Goal: Information Seeking & Learning: Learn about a topic

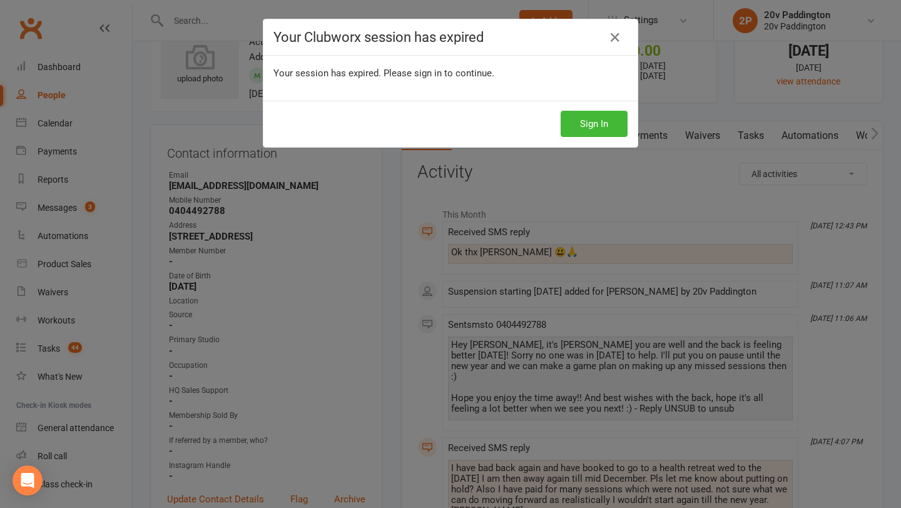
click at [586, 108] on div "Sign In" at bounding box center [450, 124] width 374 height 46
click at [573, 120] on button "Sign In" at bounding box center [594, 124] width 67 height 26
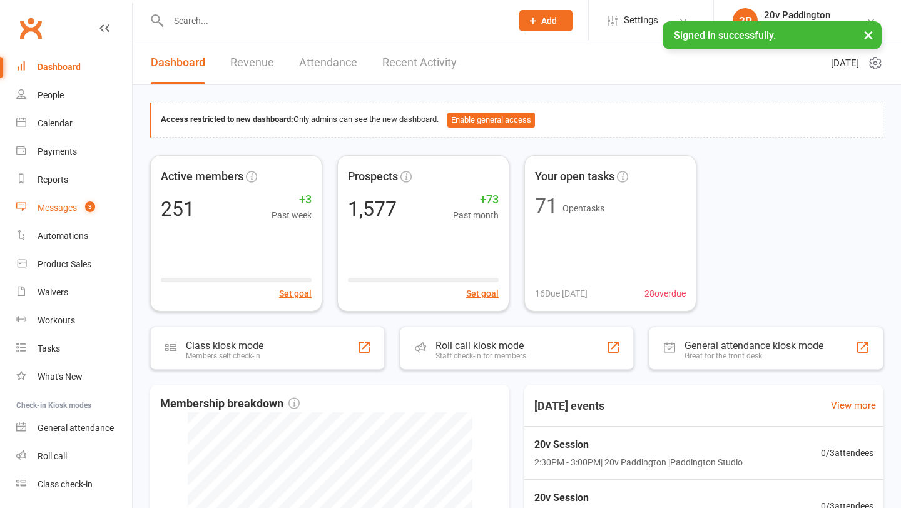
click at [67, 213] on link "Messages 3" at bounding box center [74, 208] width 116 height 28
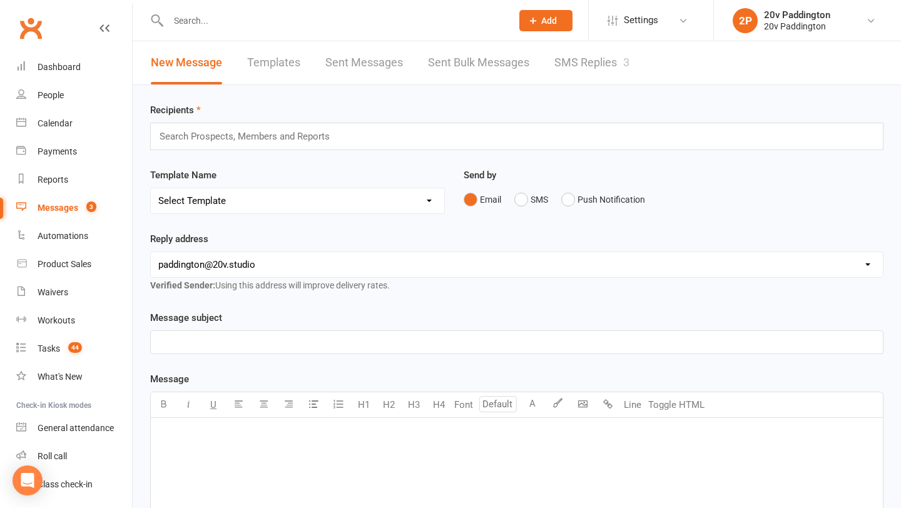
click at [574, 61] on link "SMS Replies 3" at bounding box center [592, 62] width 75 height 43
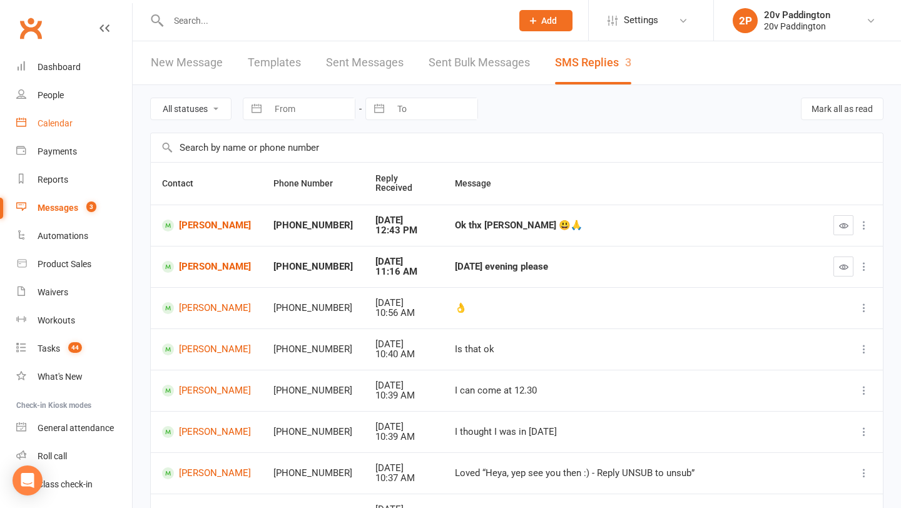
click at [48, 120] on div "Calendar" at bounding box center [55, 123] width 35 height 10
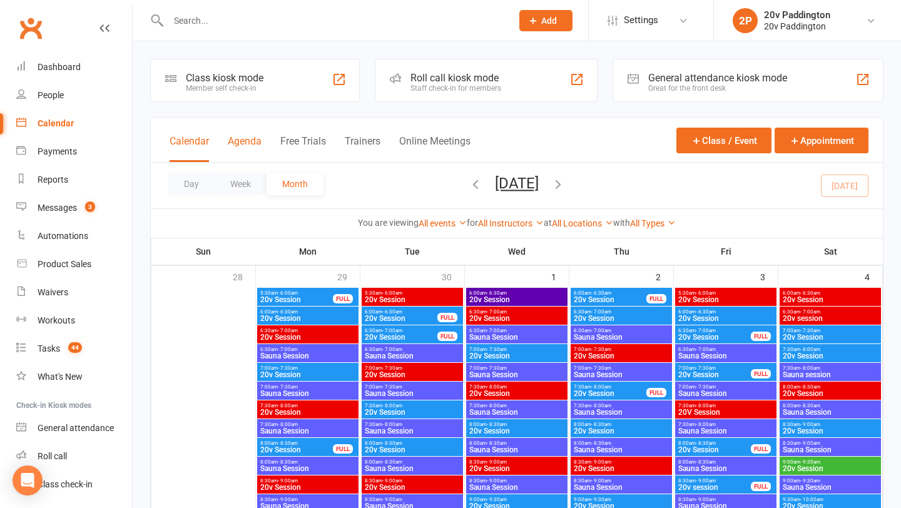
click at [245, 152] on button "Agenda" at bounding box center [245, 148] width 34 height 27
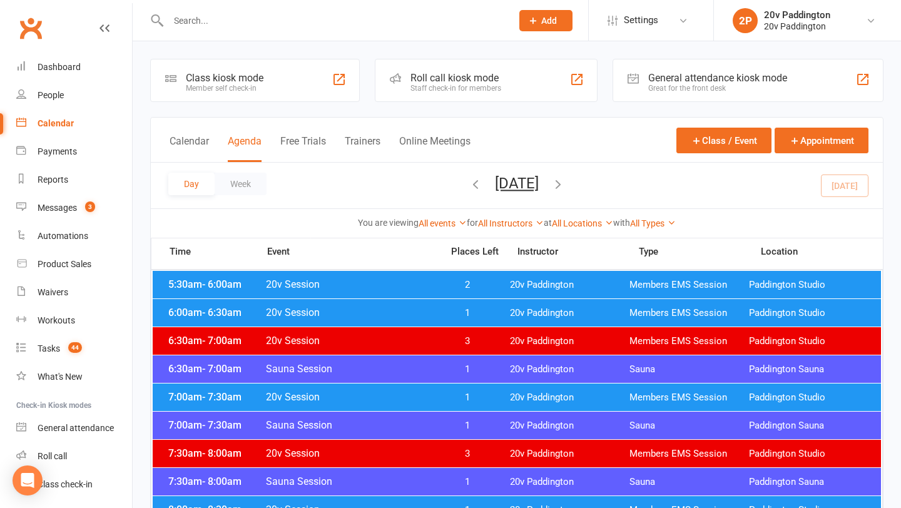
click at [508, 282] on div "5:30am - 6:00am 20v Session 2 20v Paddington Members EMS Session [GEOGRAPHIC_DA…" at bounding box center [517, 285] width 729 height 28
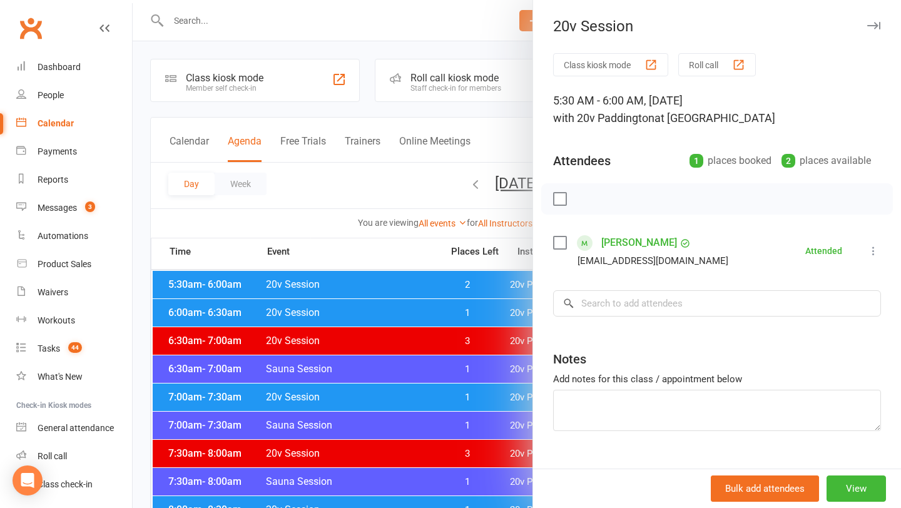
click at [430, 268] on div at bounding box center [517, 254] width 769 height 508
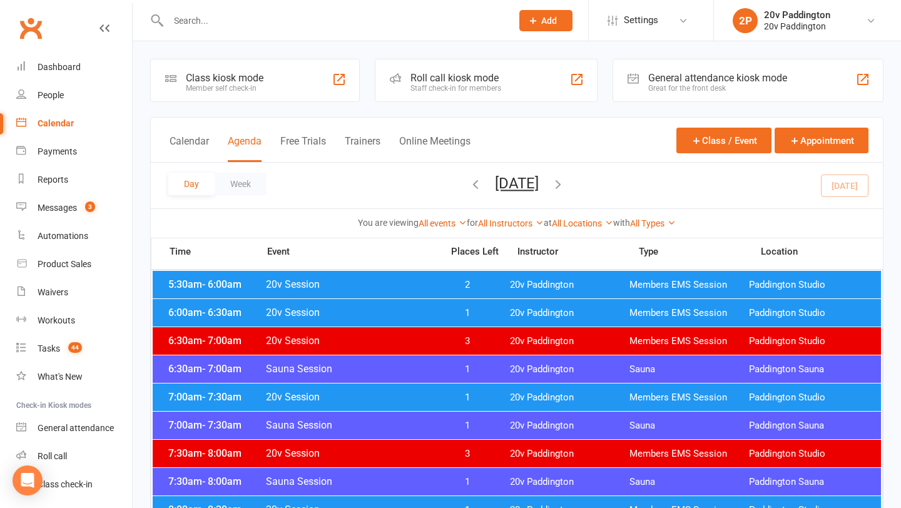
click at [453, 312] on span "1" at bounding box center [468, 313] width 66 height 12
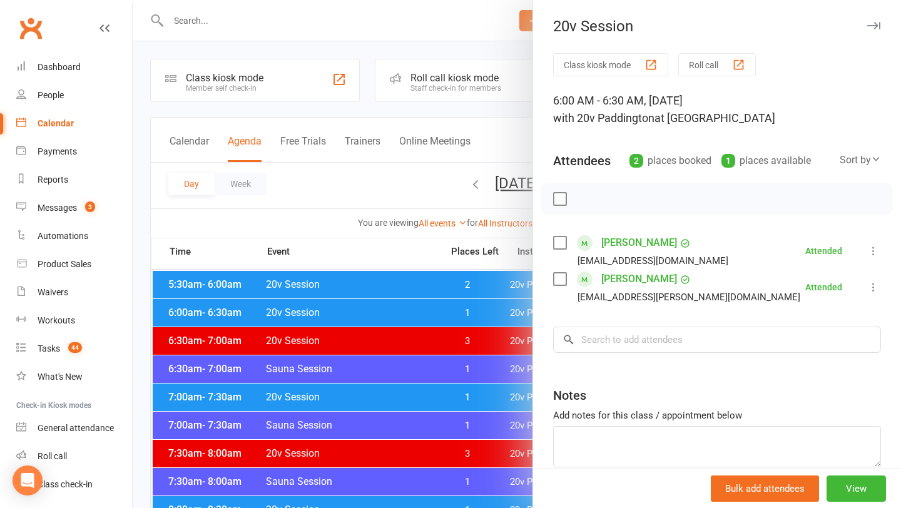
click at [453, 312] on div at bounding box center [517, 254] width 769 height 508
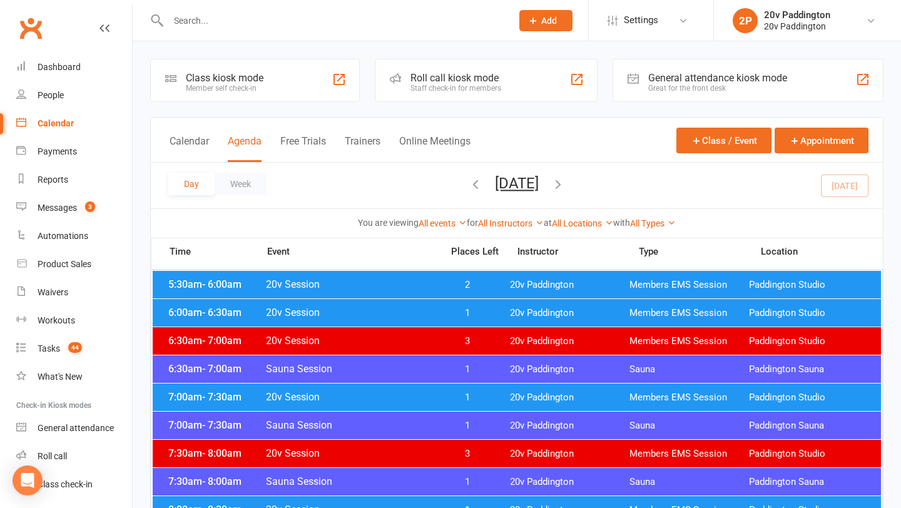
click at [461, 399] on span "1" at bounding box center [468, 398] width 66 height 12
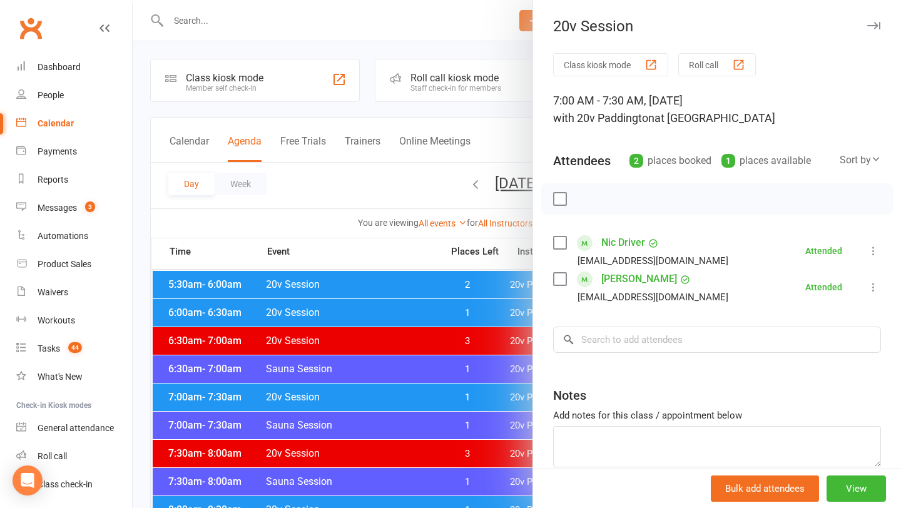
click at [461, 400] on div at bounding box center [517, 254] width 769 height 508
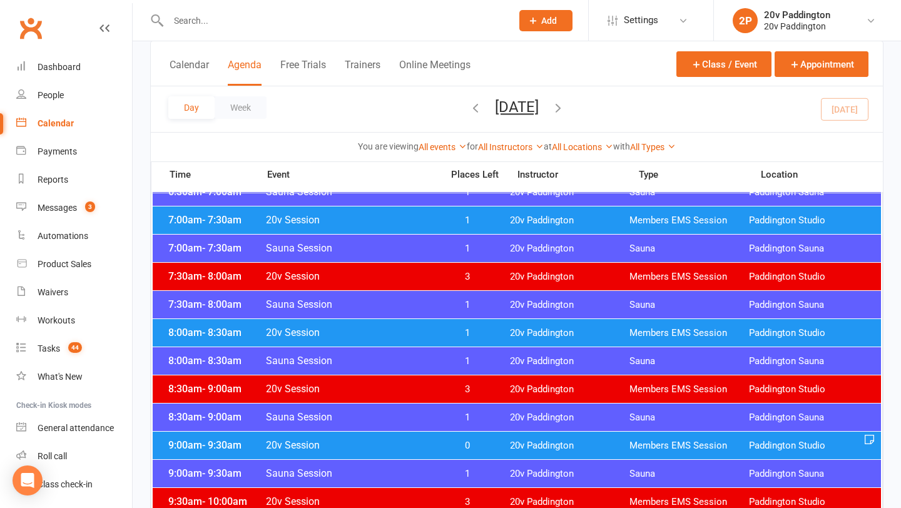
scroll to position [194, 0]
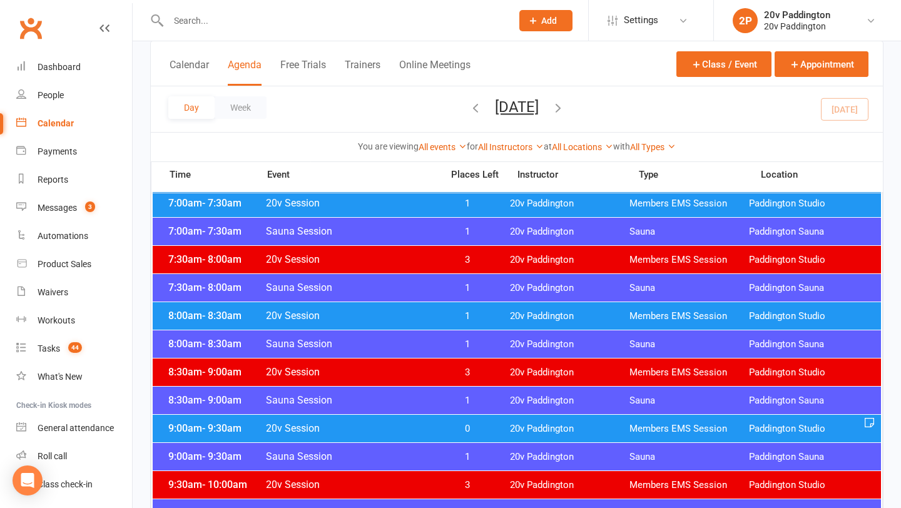
click at [426, 321] on span "20v Session" at bounding box center [350, 316] width 170 height 12
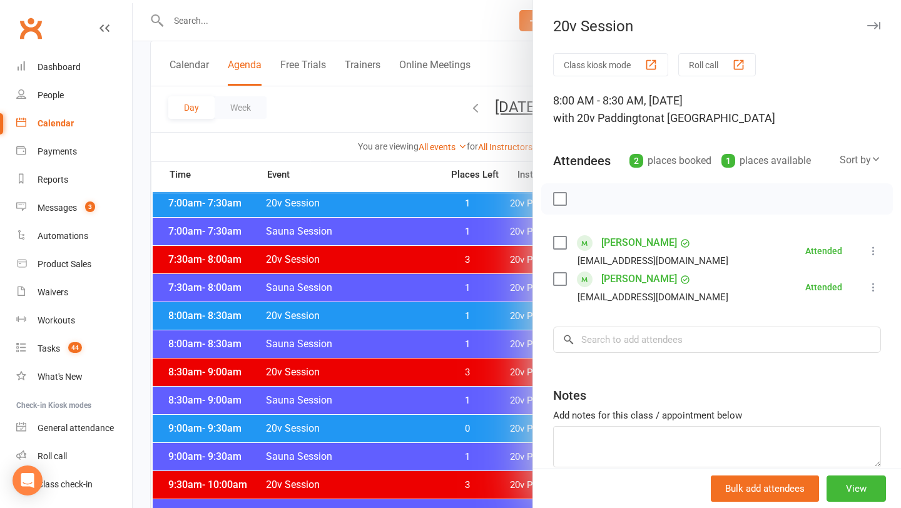
click at [426, 321] on div at bounding box center [517, 254] width 769 height 508
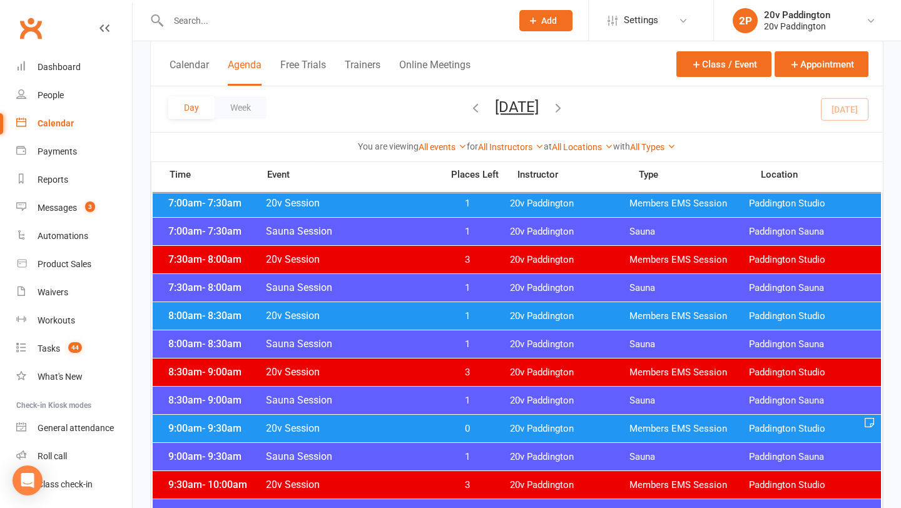
click at [425, 429] on span "20v Session" at bounding box center [350, 428] width 170 height 12
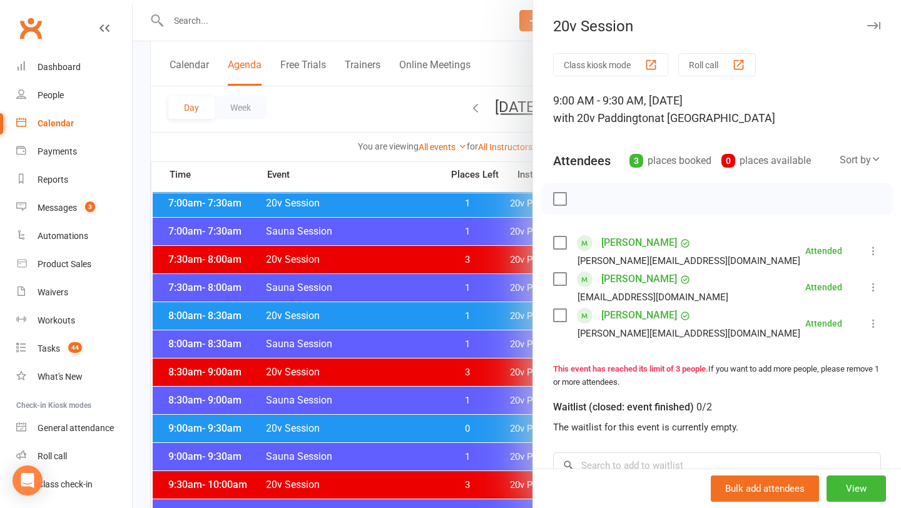
click at [424, 428] on div at bounding box center [517, 254] width 769 height 508
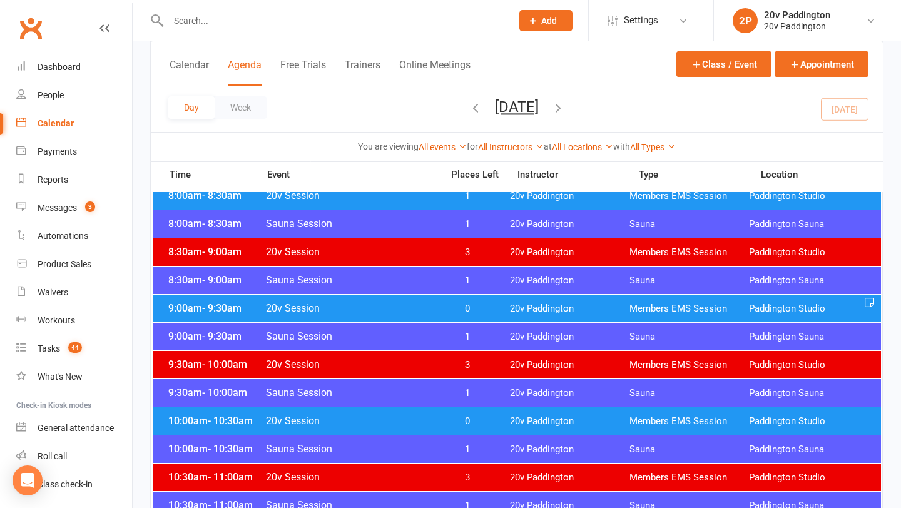
scroll to position [362, 0]
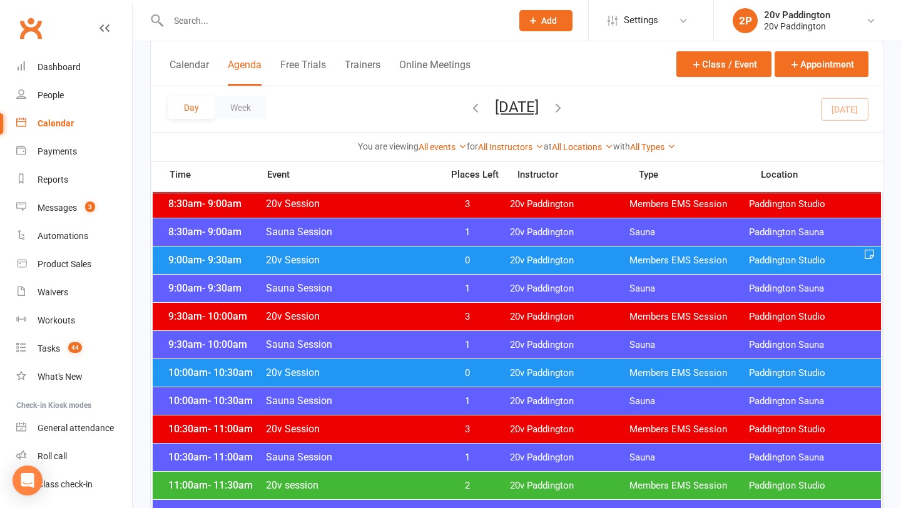
click at [422, 372] on span "20v Session" at bounding box center [350, 373] width 170 height 12
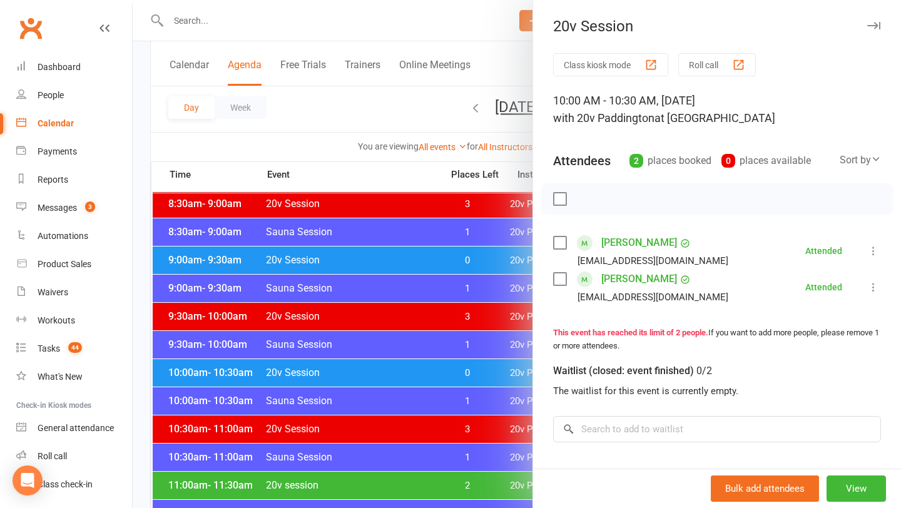
click at [367, 370] on div at bounding box center [517, 254] width 769 height 508
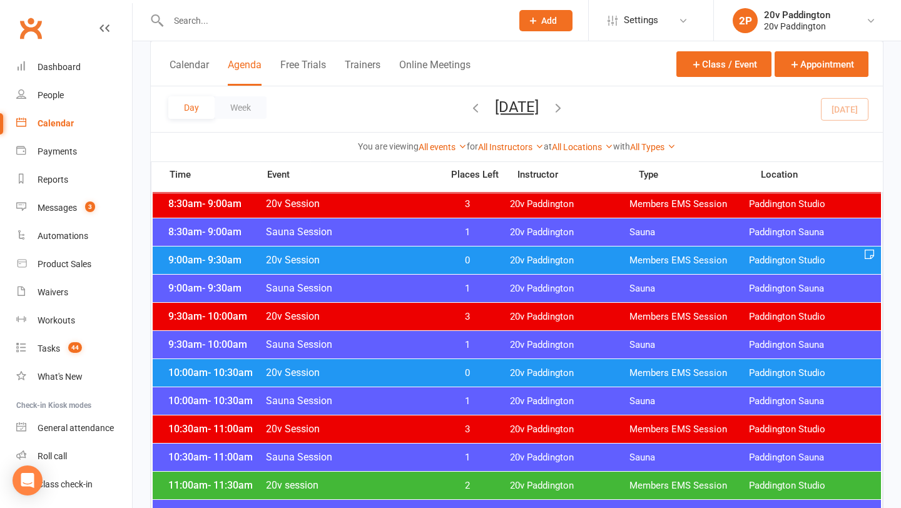
click at [369, 486] on span "20v session" at bounding box center [350, 485] width 170 height 12
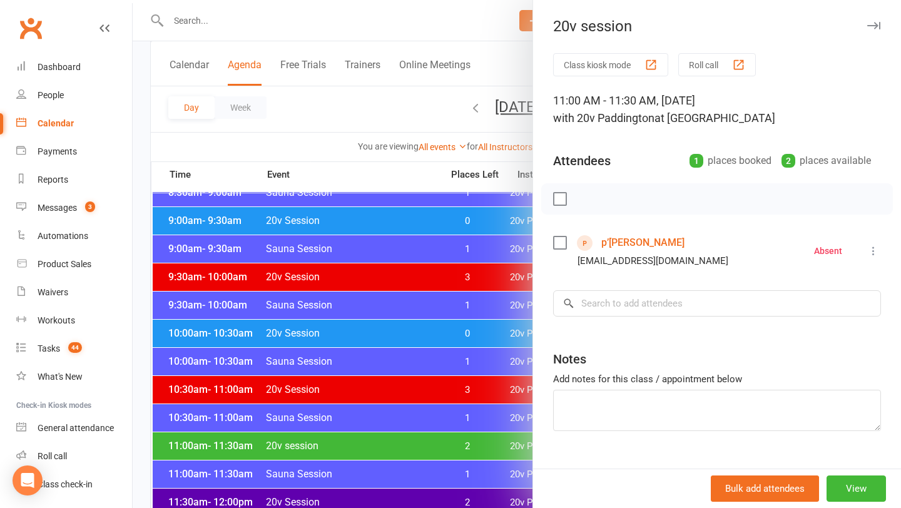
scroll to position [407, 0]
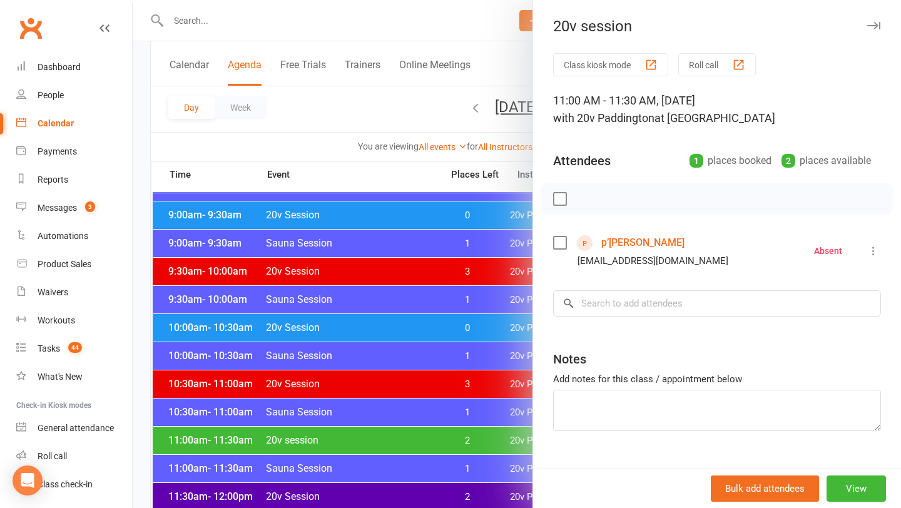
click at [622, 240] on link "p’[PERSON_NAME]" at bounding box center [642, 243] width 83 height 20
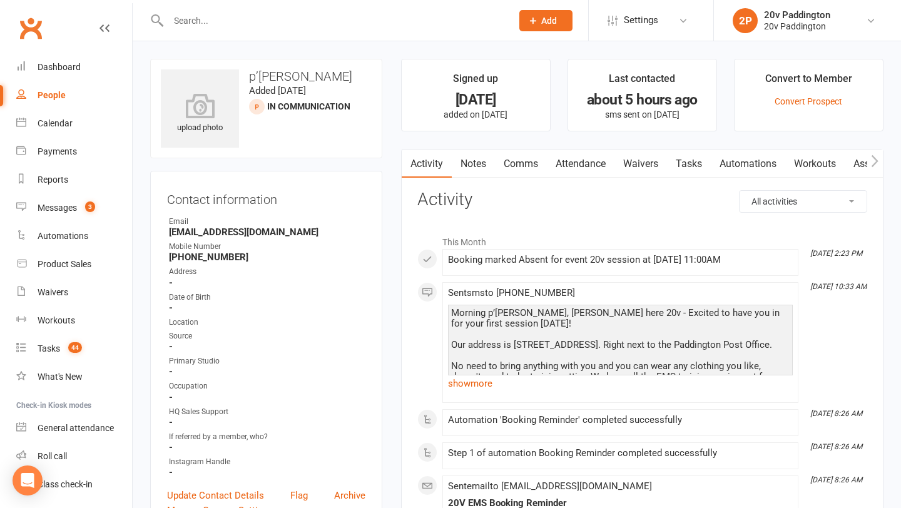
scroll to position [73, 0]
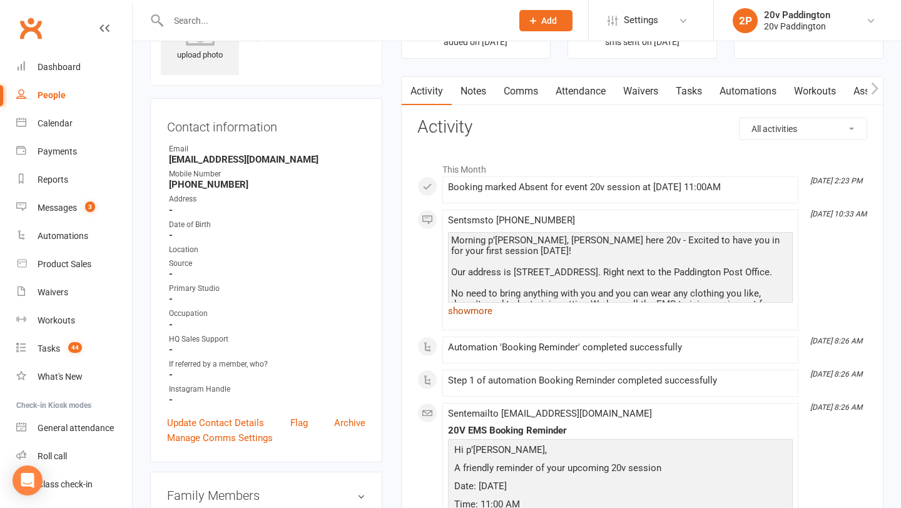
click at [457, 315] on link "show more" at bounding box center [620, 311] width 345 height 18
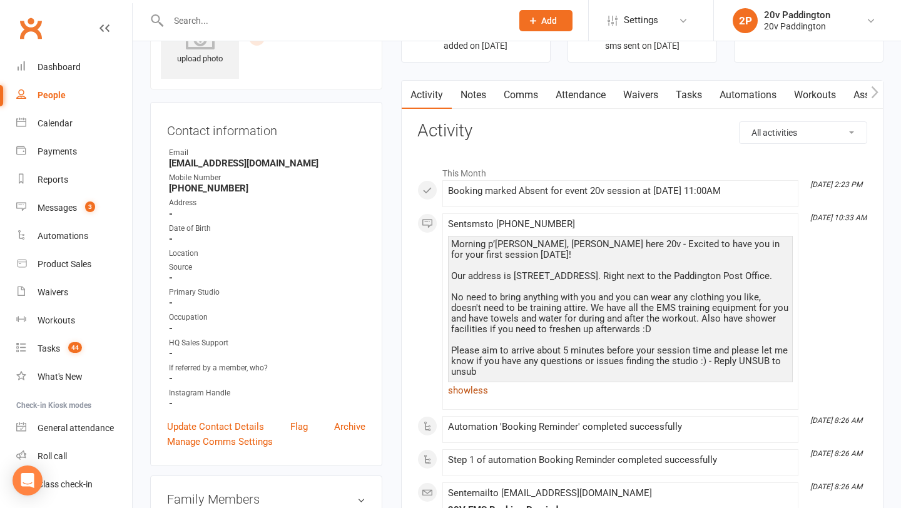
scroll to position [68, 0]
click at [474, 88] on link "Notes" at bounding box center [473, 96] width 43 height 29
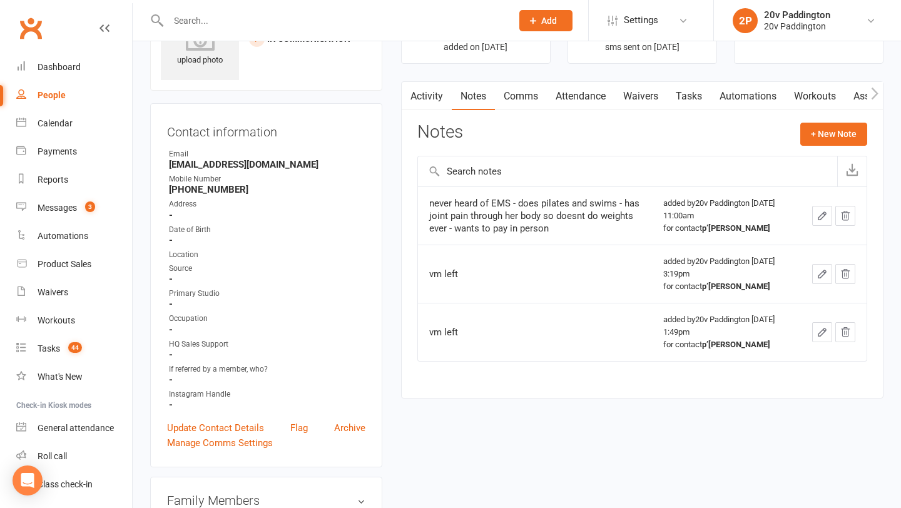
click at [439, 103] on link "Activity" at bounding box center [427, 96] width 50 height 29
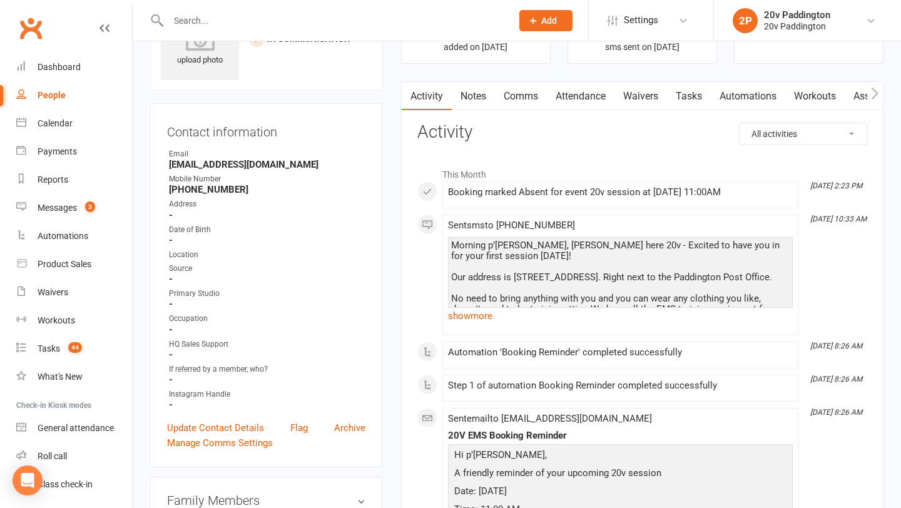
scroll to position [88, 0]
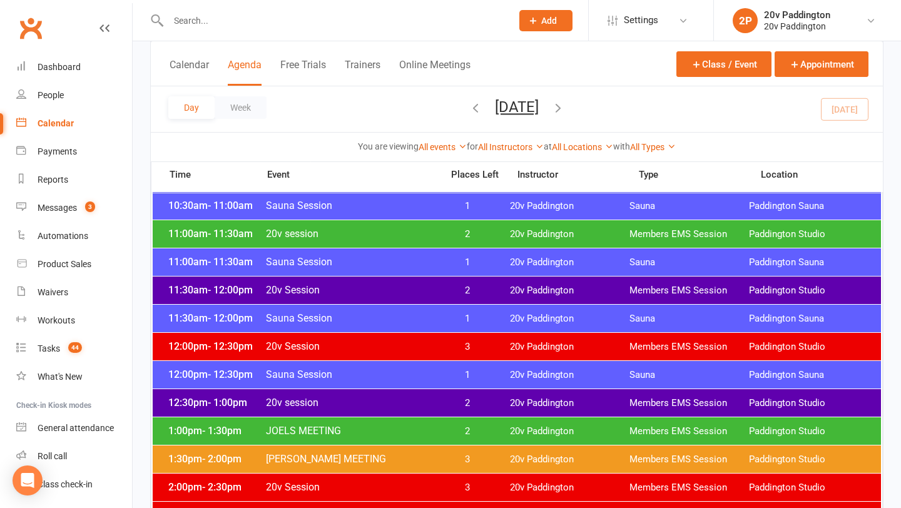
scroll to position [636, 0]
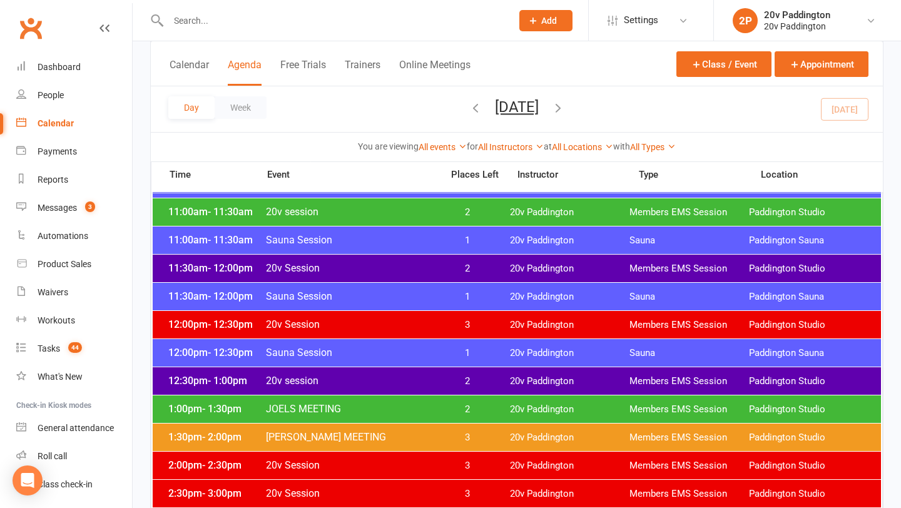
click at [384, 260] on div "11:30am - 12:00pm 20v Session 2 20v Paddington Members EMS Session [GEOGRAPHIC_…" at bounding box center [517, 269] width 729 height 28
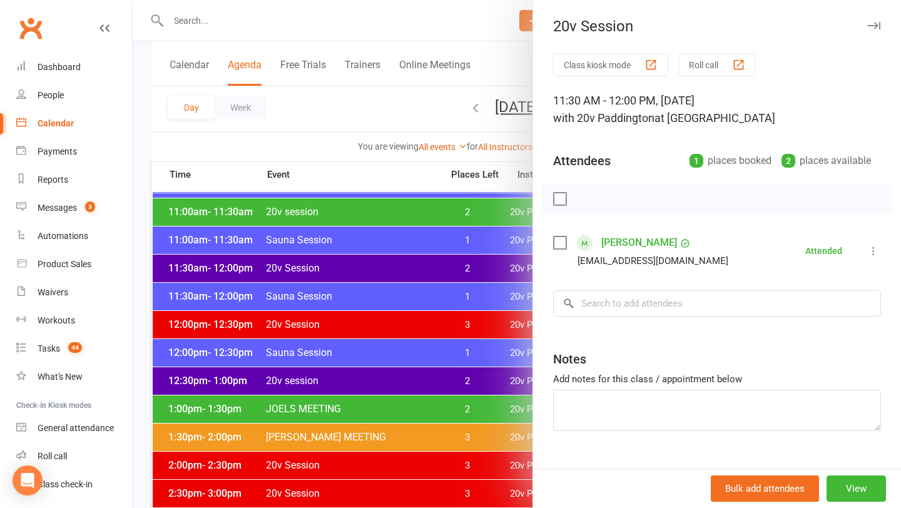
click at [361, 263] on div at bounding box center [517, 254] width 769 height 508
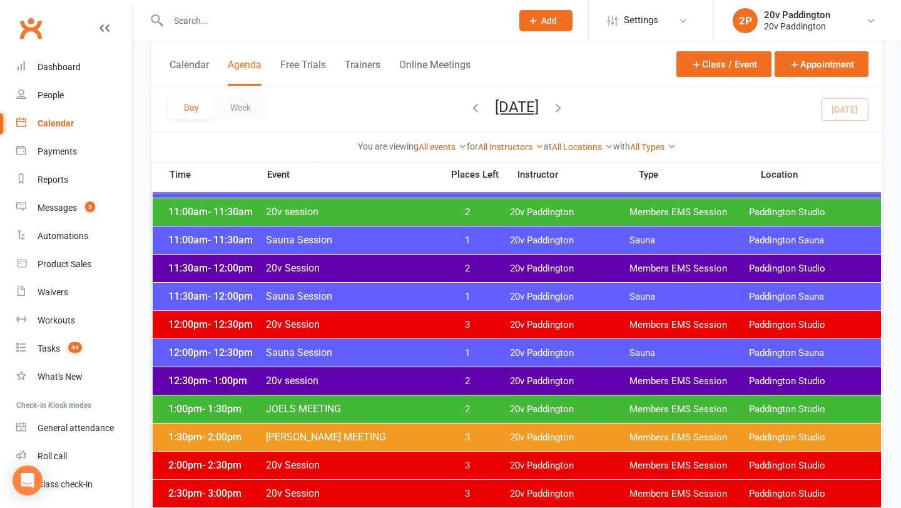
click at [381, 412] on span "JOELS MEETING" at bounding box center [350, 409] width 170 height 12
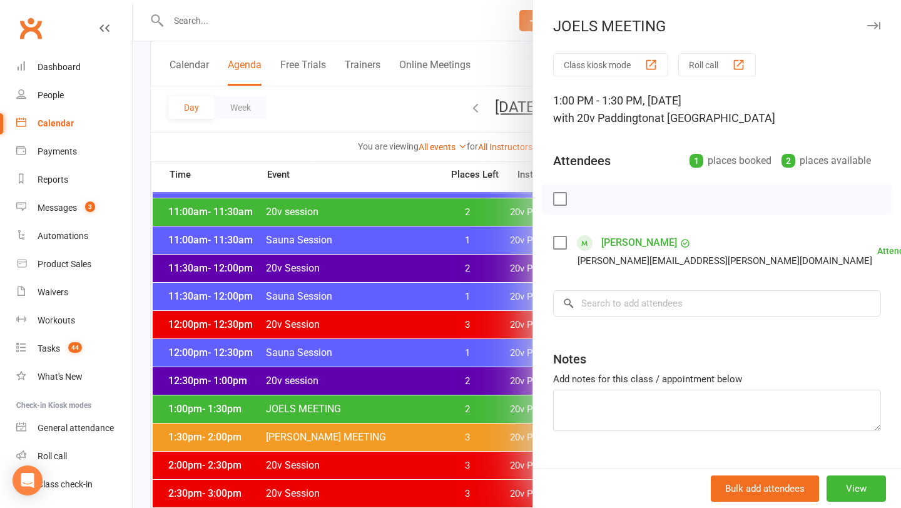
click at [642, 242] on link "[PERSON_NAME]" at bounding box center [639, 243] width 76 height 20
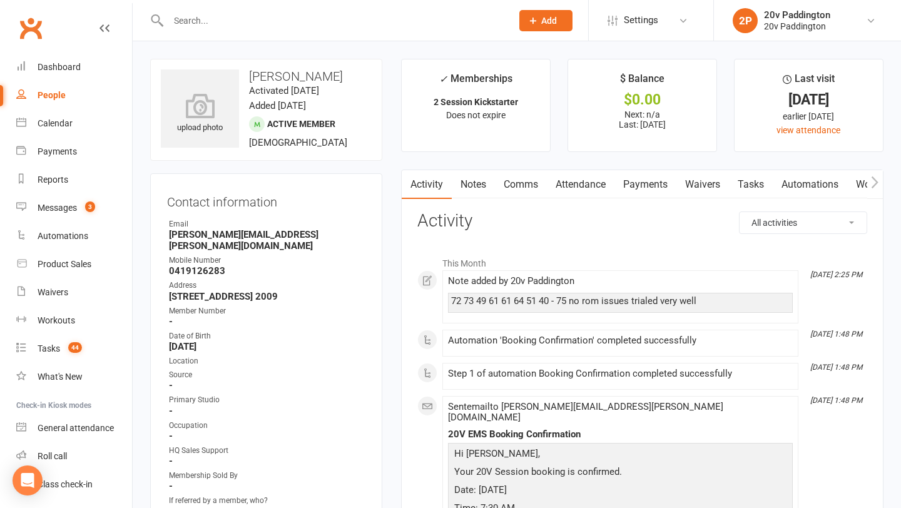
click at [459, 189] on link "Notes" at bounding box center [473, 184] width 43 height 29
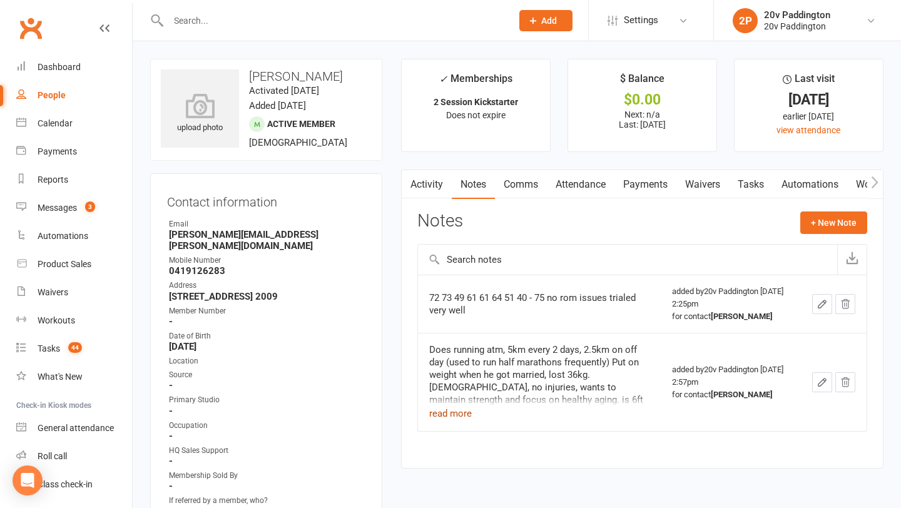
click at [459, 416] on button "read more" at bounding box center [450, 413] width 43 height 15
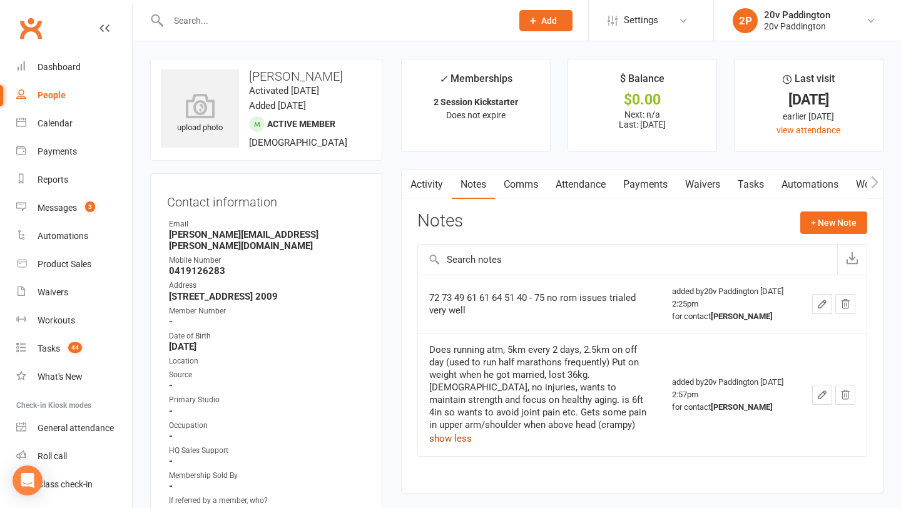
click at [426, 197] on link "Activity" at bounding box center [427, 184] width 50 height 29
